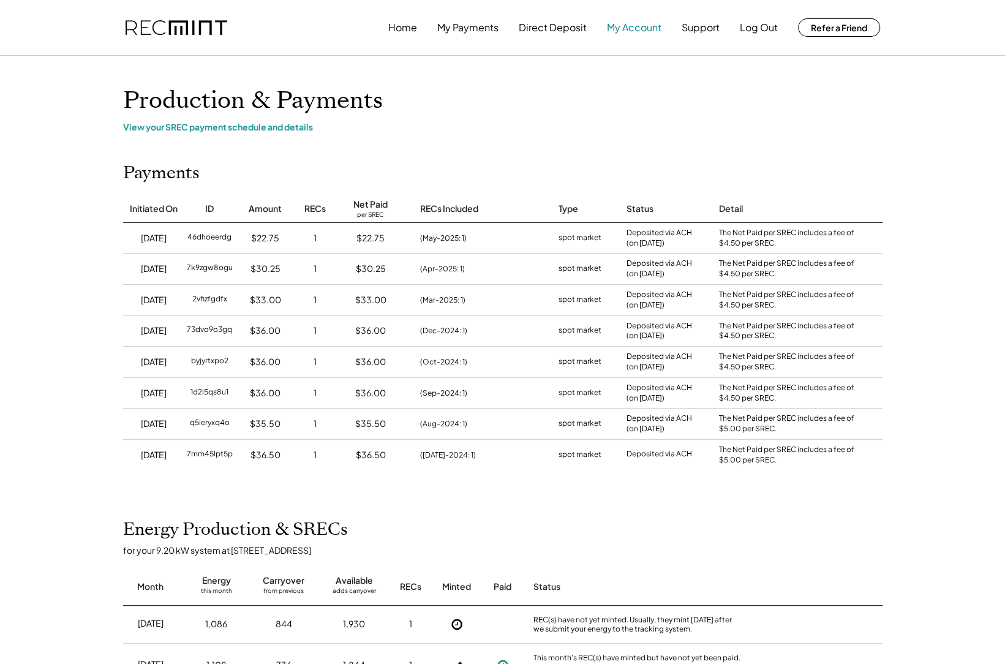
click at [645, 34] on button "My Account" at bounding box center [634, 27] width 55 height 24
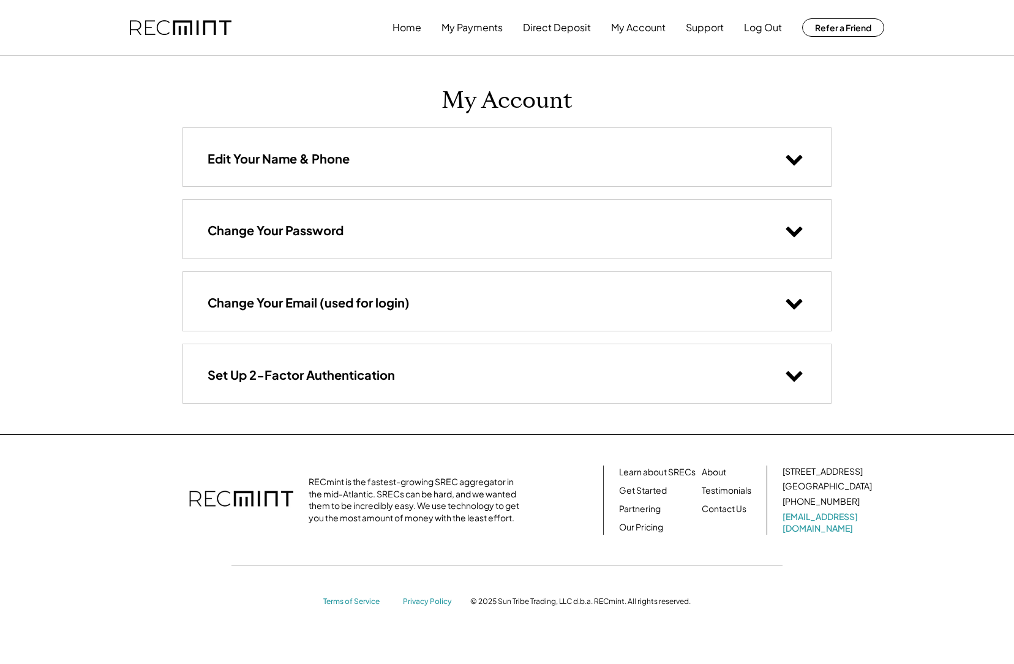
click at [441, 161] on div "Edit Your Name & Phone" at bounding box center [507, 157] width 648 height 58
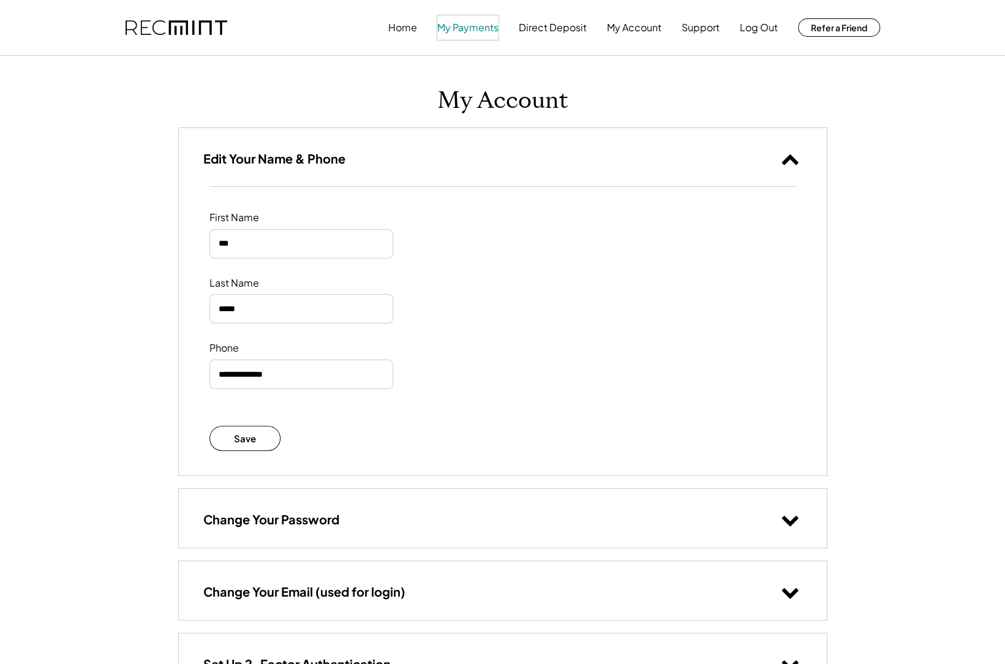
click at [478, 29] on button "My Payments" at bounding box center [467, 27] width 61 height 24
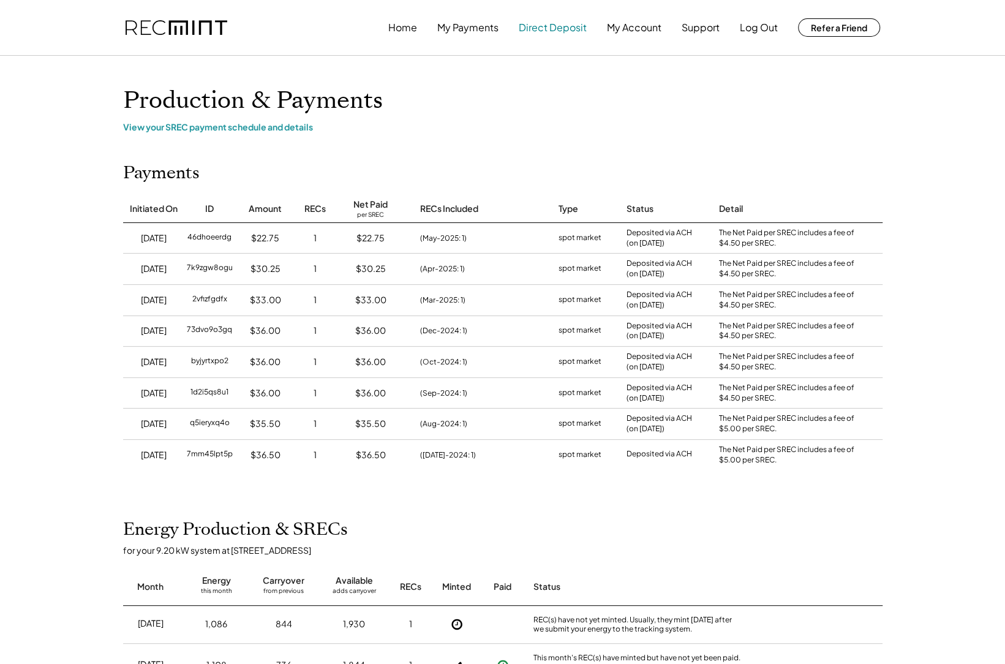
click at [560, 26] on button "Direct Deposit" at bounding box center [553, 27] width 68 height 24
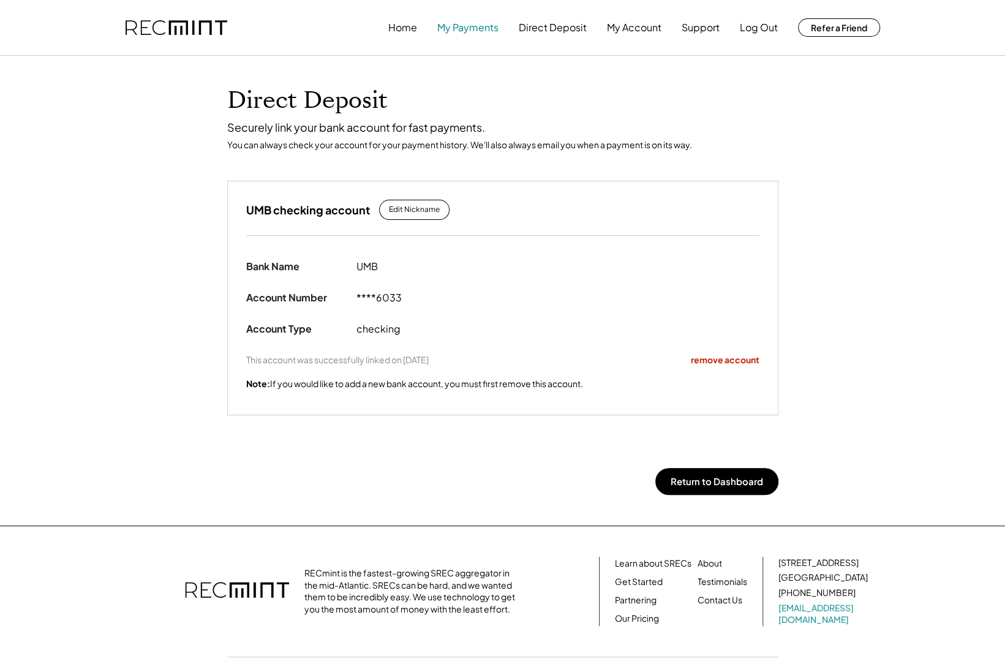
click at [448, 32] on button "My Payments" at bounding box center [467, 27] width 61 height 24
